Goal: Information Seeking & Learning: Learn about a topic

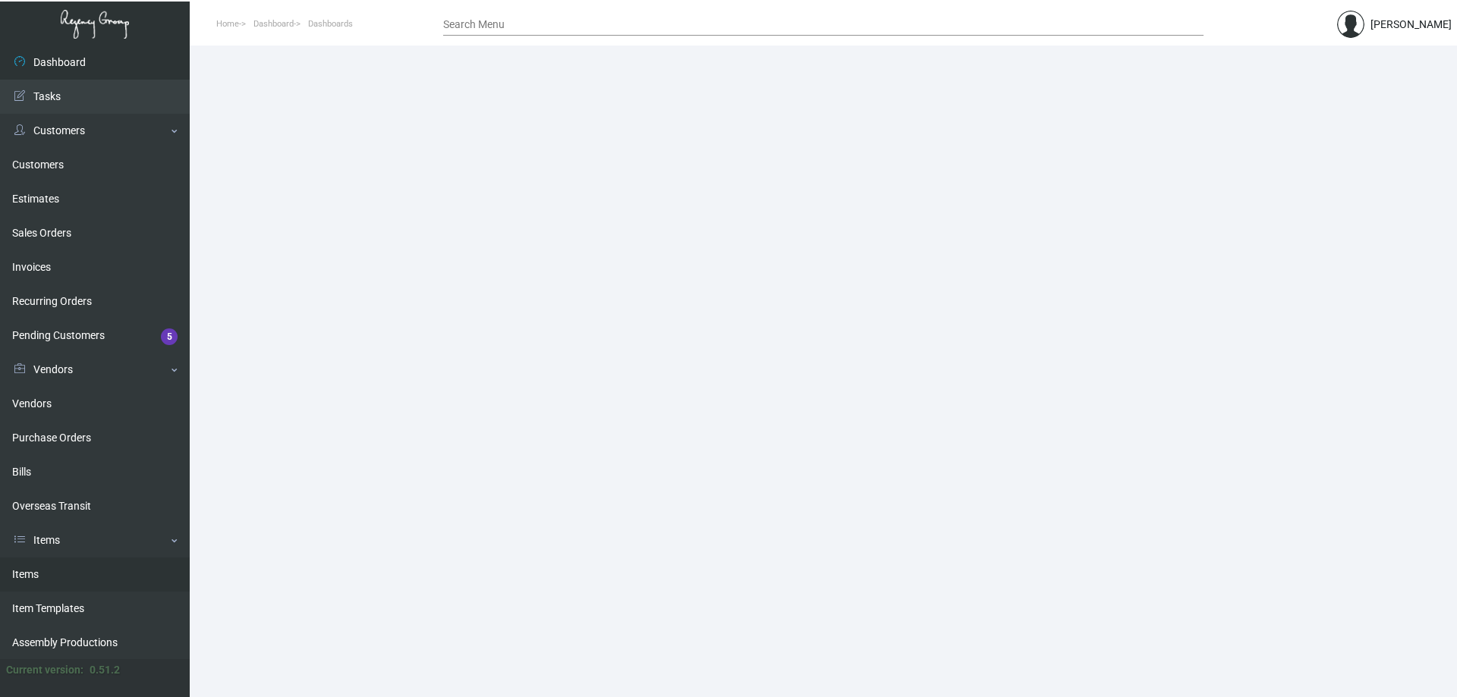
click at [91, 569] on link "Items" at bounding box center [95, 575] width 190 height 34
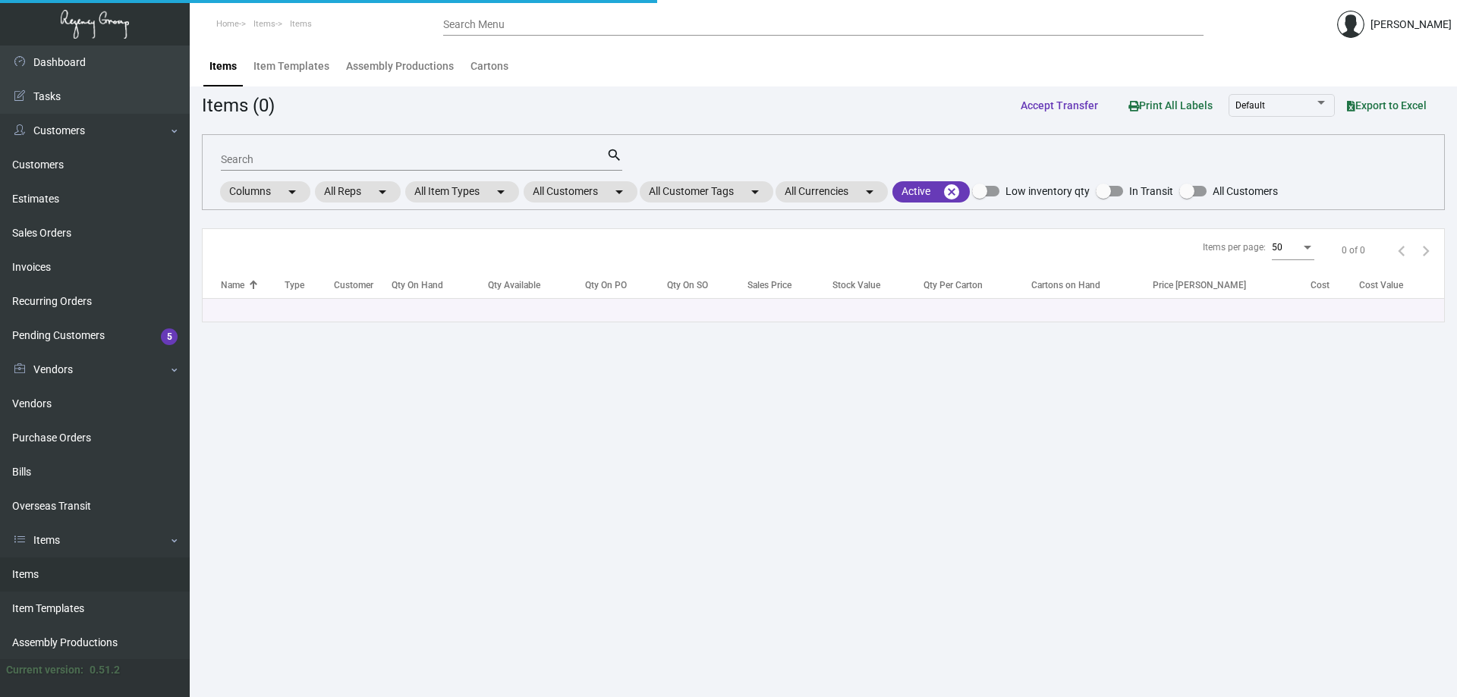
click at [374, 156] on input "Search" at bounding box center [413, 160] width 385 height 12
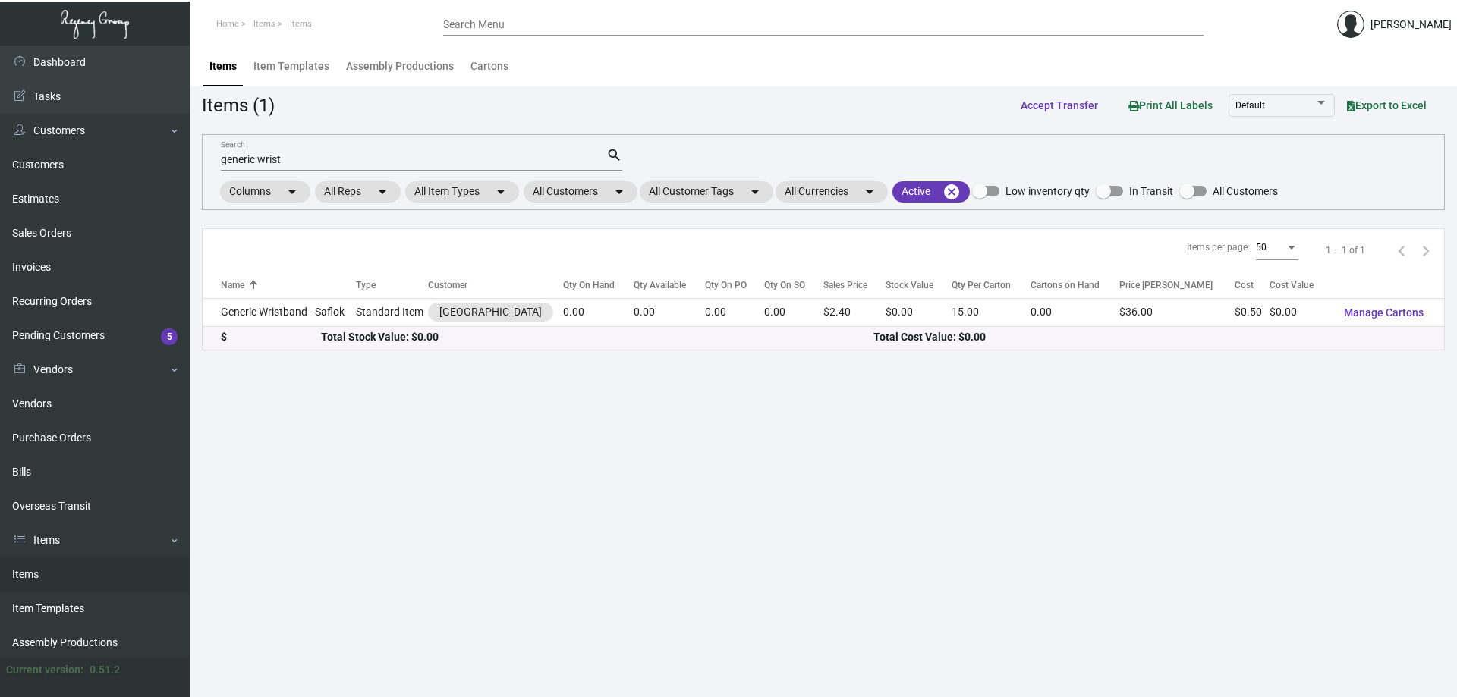
click at [776, 659] on main "Items Item Templates Assembly Productions Cartons Items (1) Accept Transfer Pri…" at bounding box center [823, 372] width 1267 height 652
drag, startPoint x: 308, startPoint y: 161, endPoint x: 28, endPoint y: 180, distance: 280.6
click at [28, 180] on div "Dashboard Dashboard Tasks Customers Customers Estimates Sales Orders Invoices R…" at bounding box center [728, 372] width 1457 height 652
type input "[PERSON_NAME] sli"
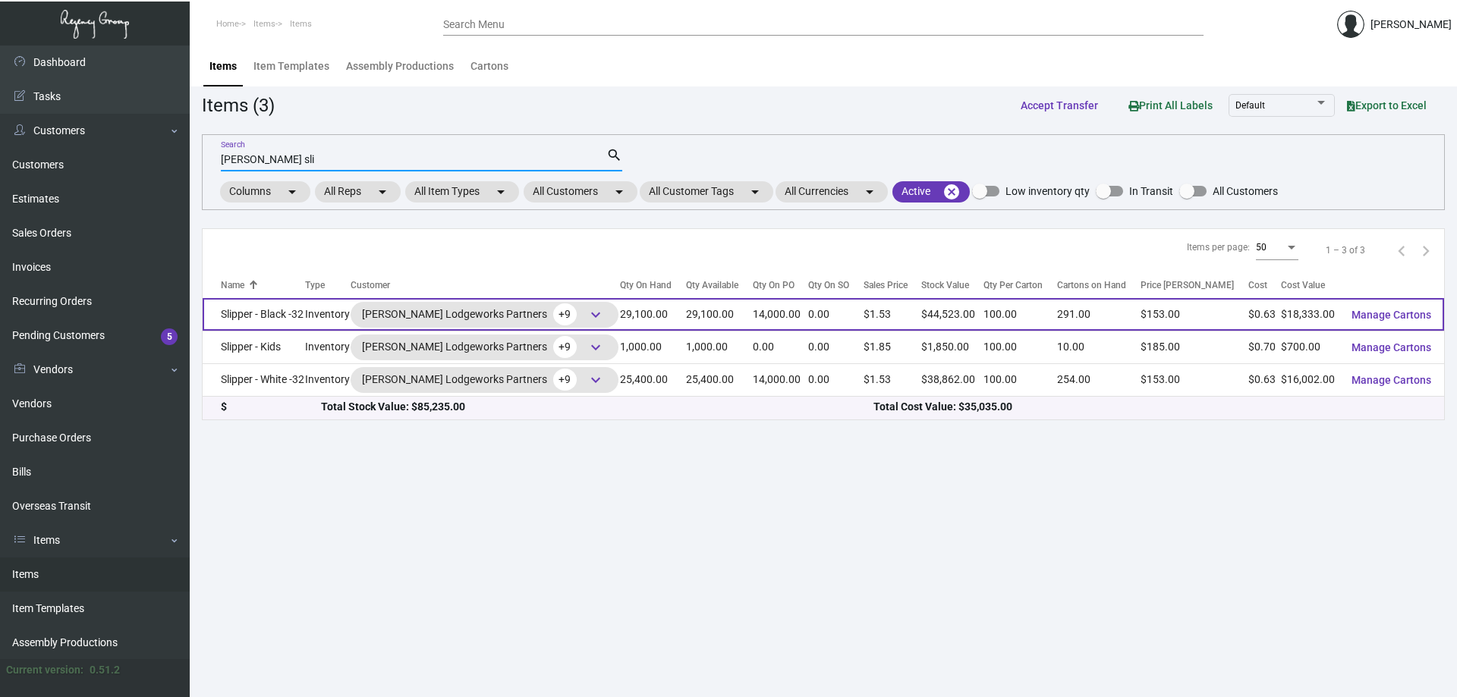
click at [241, 314] on td "Slipper - Black -32" at bounding box center [254, 314] width 102 height 33
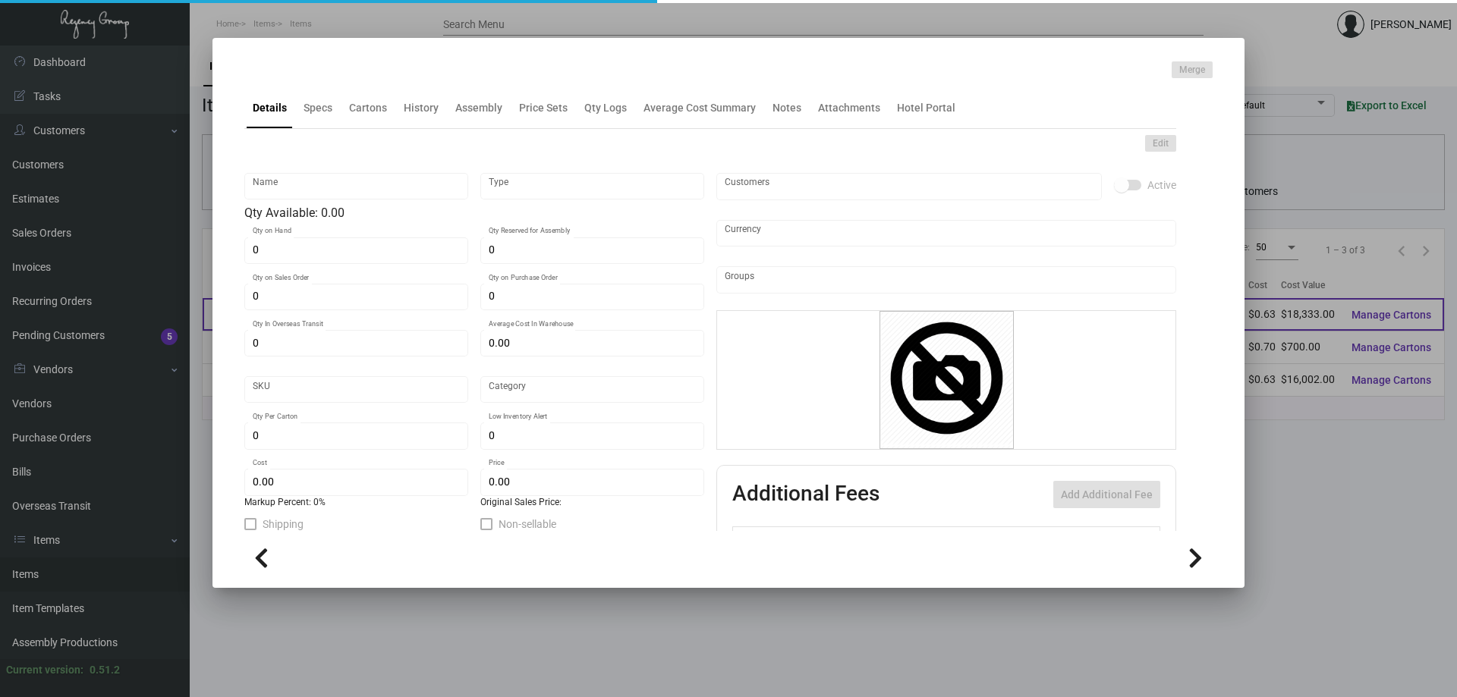
type input "Slipper - Black -32"
type input "Inventory"
type input "29,100"
type input "14,000"
type input "$ 0.63664"
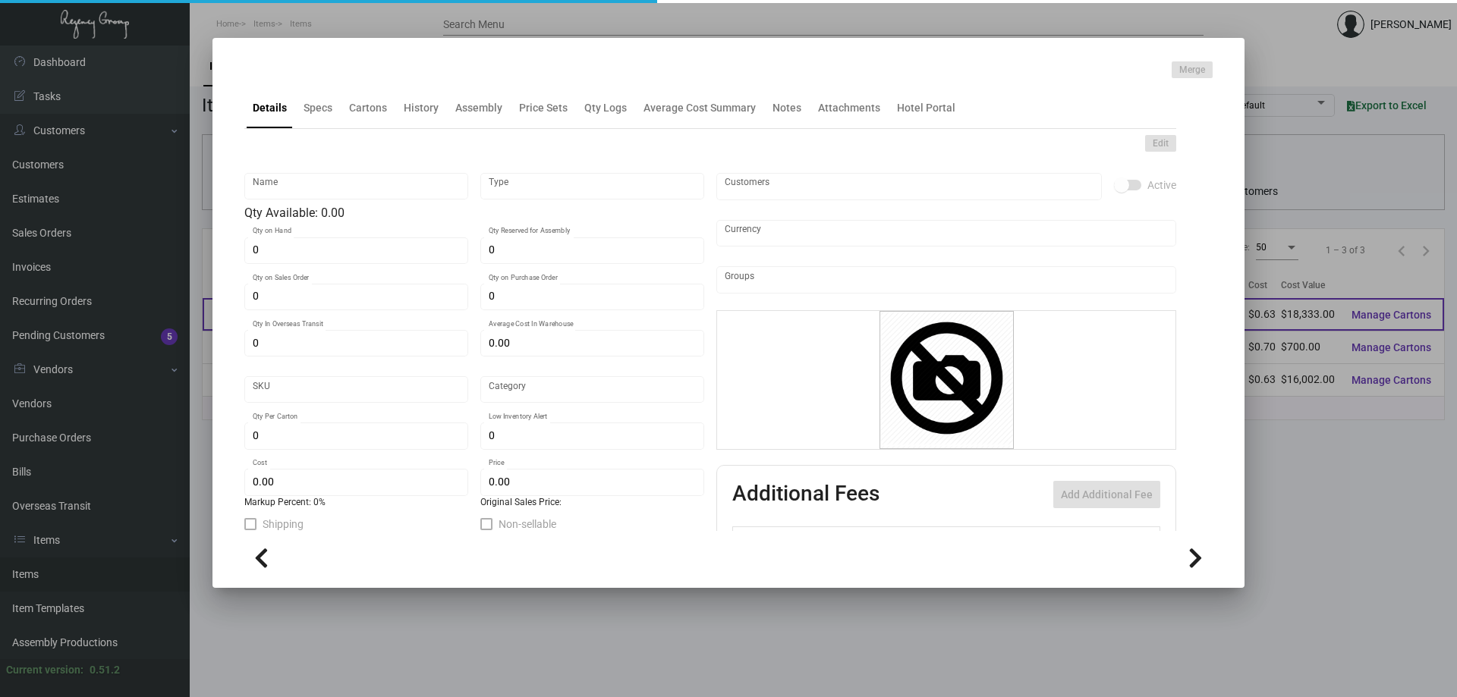
type input "Overseas"
type input "100"
type input "$ 0.63"
type input "$ 1.53"
type textarea "HR Slipper: Size #10 slipper, 1 size to fit all, black color cushion material ,…"
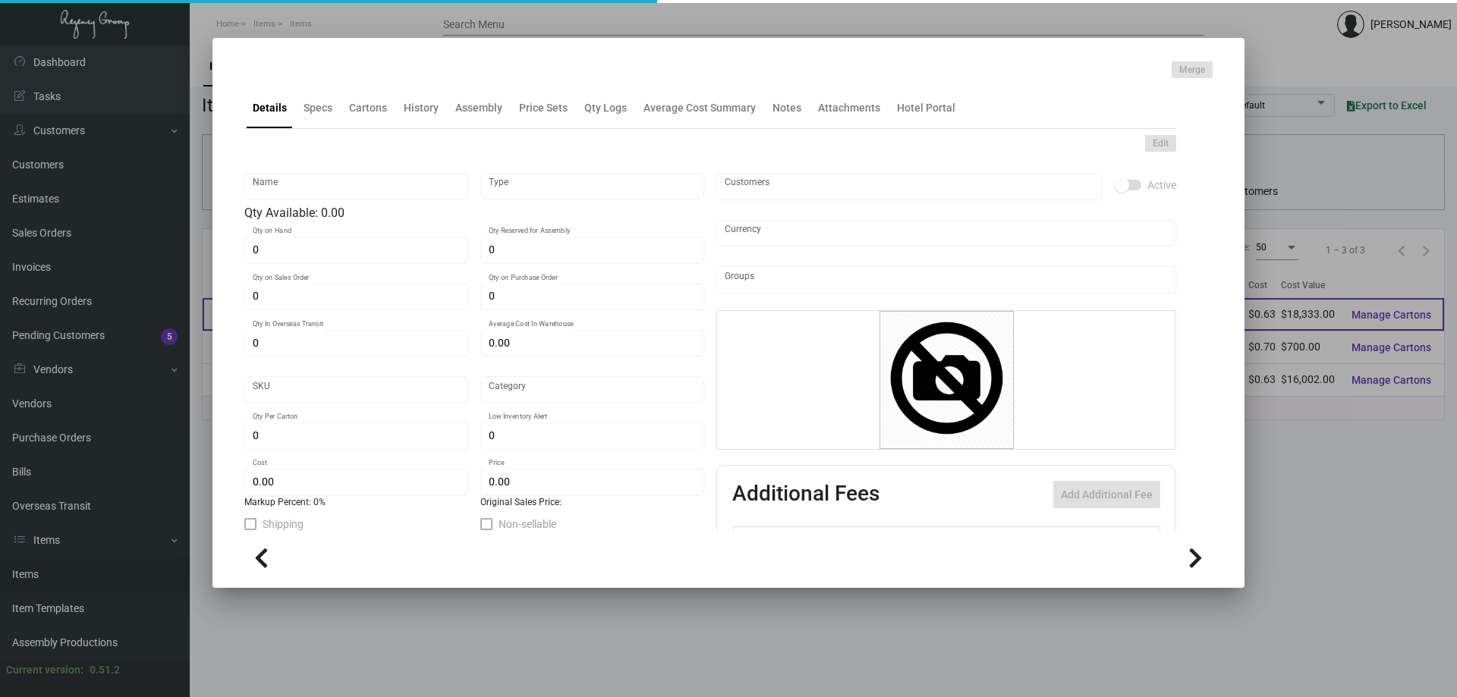
type textarea "HR Slipper: Size #10 slipper, 1 size to fit all, black color cushion material ,…"
checkbox input "true"
type input "United States Dollar $"
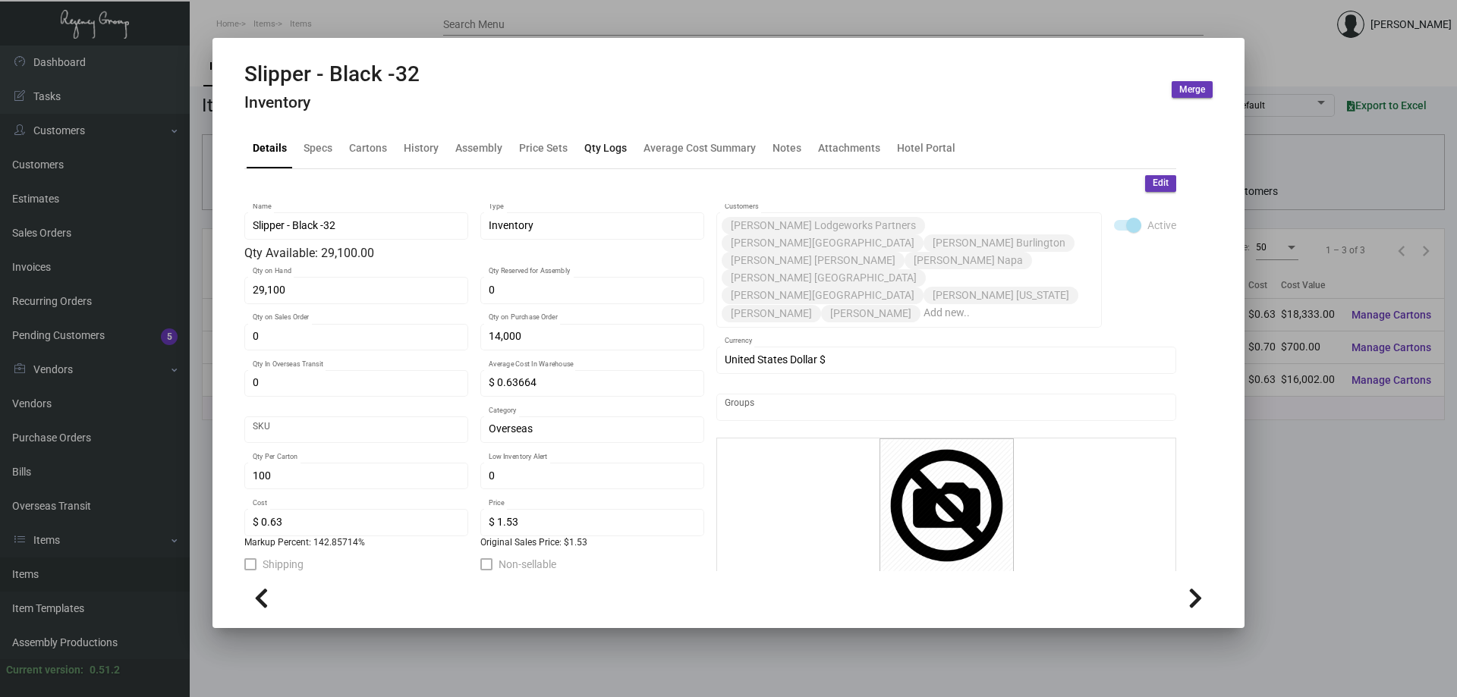
click at [605, 146] on div "Qty Logs" at bounding box center [605, 148] width 42 height 16
